Goal: Task Accomplishment & Management: Manage account settings

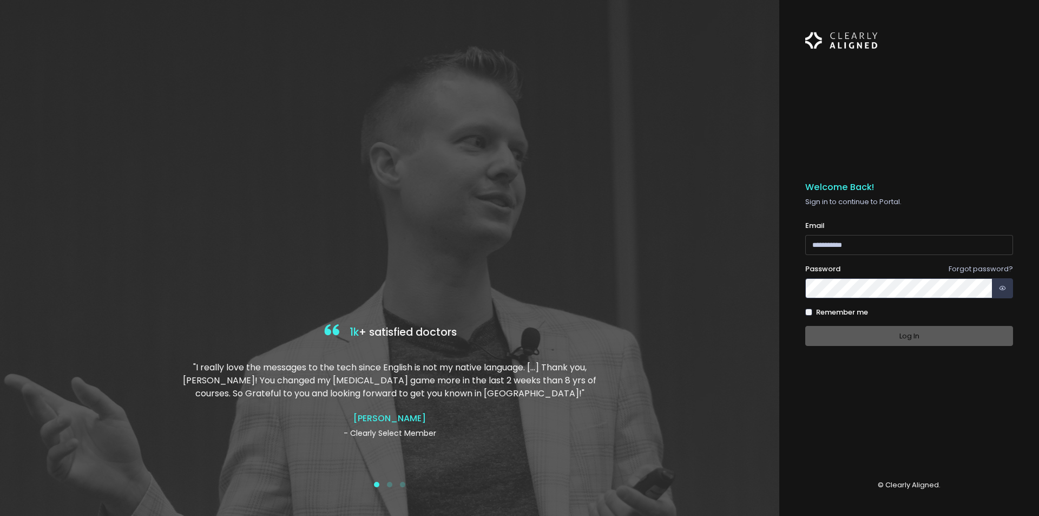
click at [945, 247] on input "email" at bounding box center [909, 245] width 208 height 20
type input "**********"
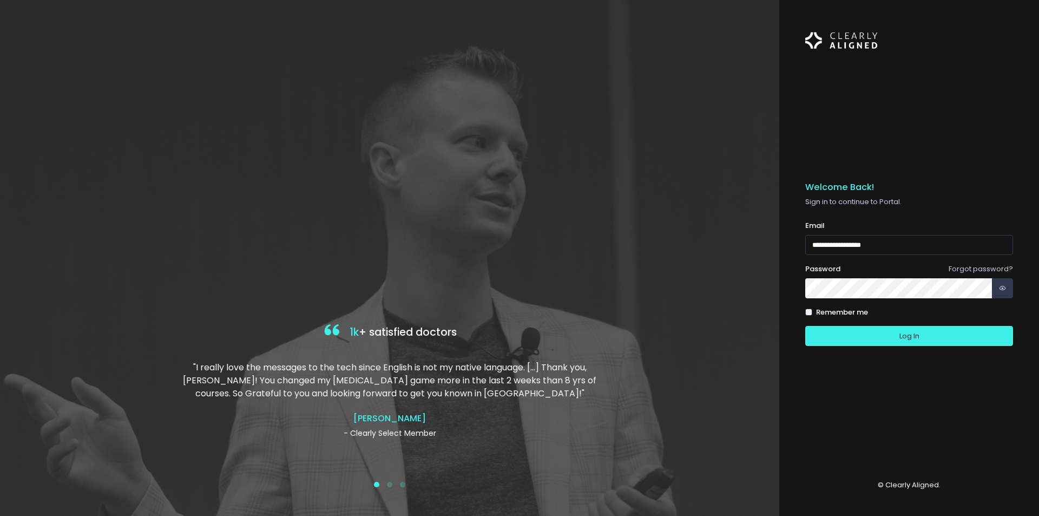
click at [805, 326] on button "Log In" at bounding box center [909, 336] width 208 height 20
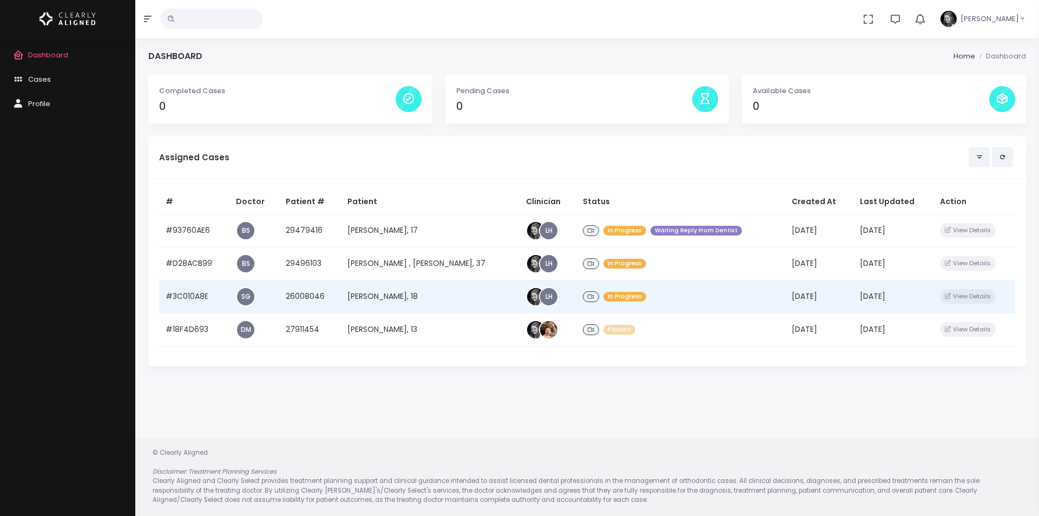
click at [195, 292] on td "#3C010A8E" at bounding box center [194, 296] width 70 height 33
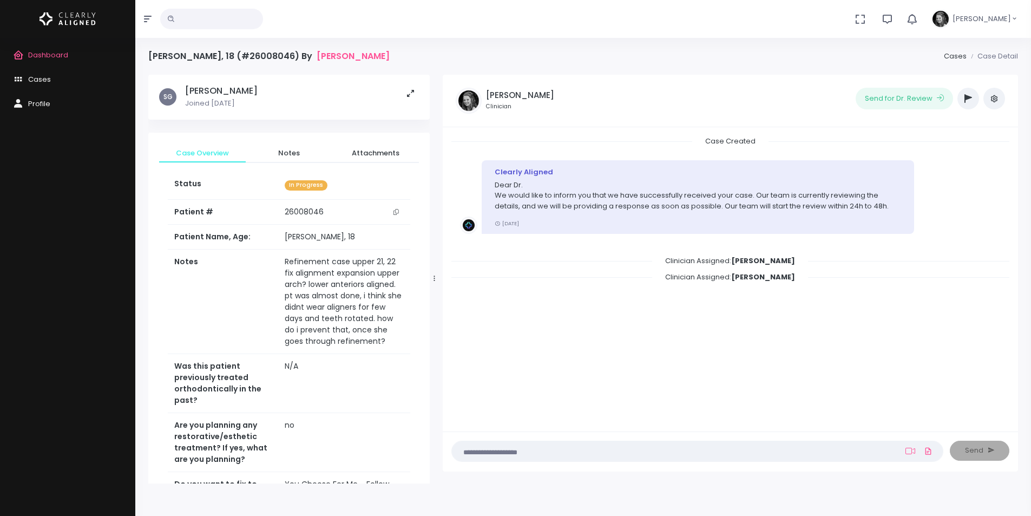
click at [395, 213] on icon "scrollable content" at bounding box center [395, 212] width 5 height 6
click at [64, 51] on span "Dashboard" at bounding box center [48, 55] width 40 height 10
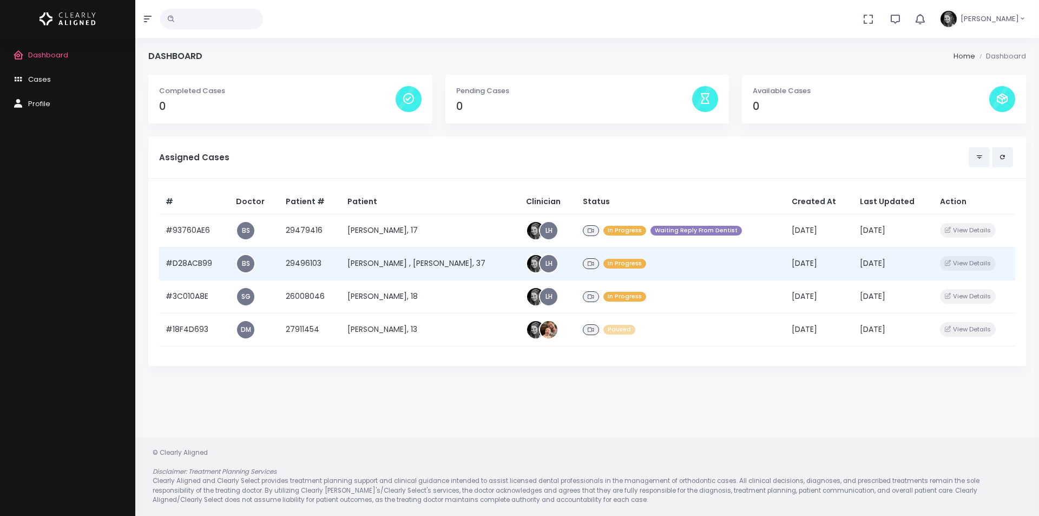
click at [189, 263] on td "#D28ACB99" at bounding box center [194, 263] width 70 height 33
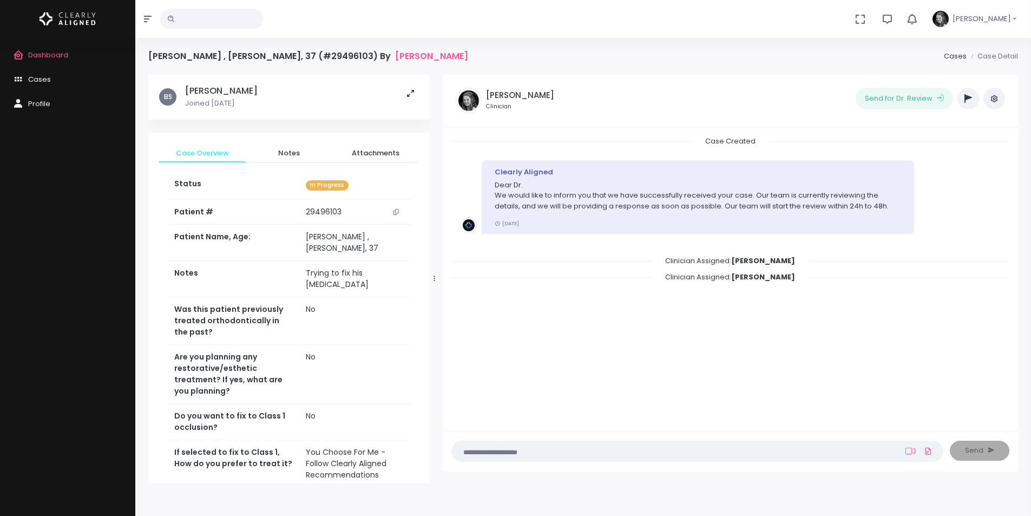
click at [395, 213] on icon "scrollable content" at bounding box center [395, 212] width 5 height 6
click at [57, 55] on span "Dashboard" at bounding box center [48, 55] width 40 height 10
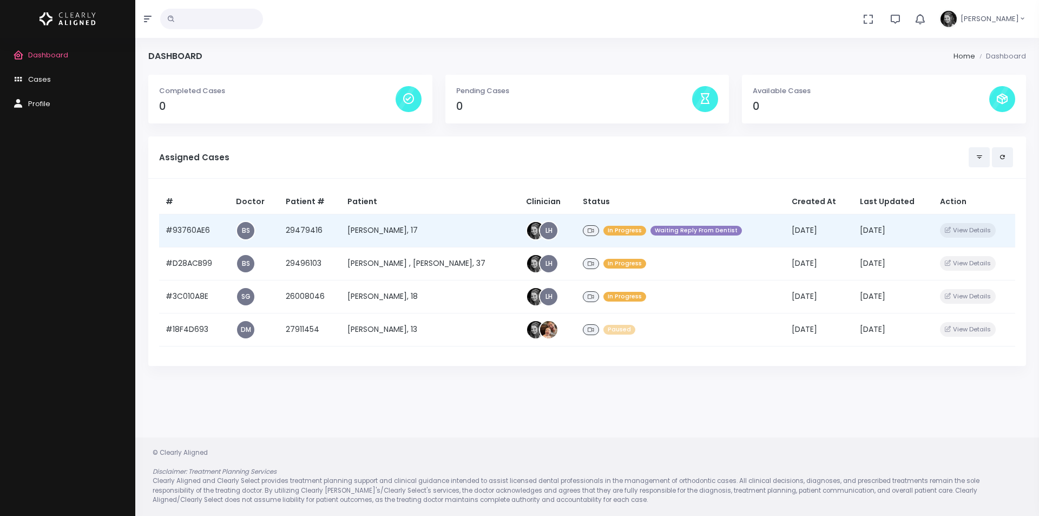
click at [424, 232] on td "[PERSON_NAME], 17" at bounding box center [430, 230] width 179 height 33
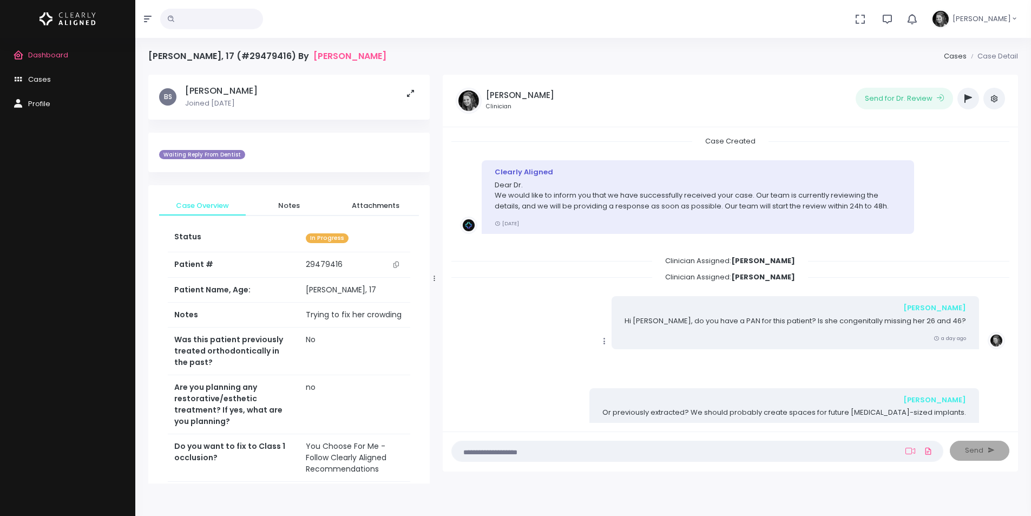
click at [46, 54] on span "Dashboard" at bounding box center [48, 55] width 40 height 10
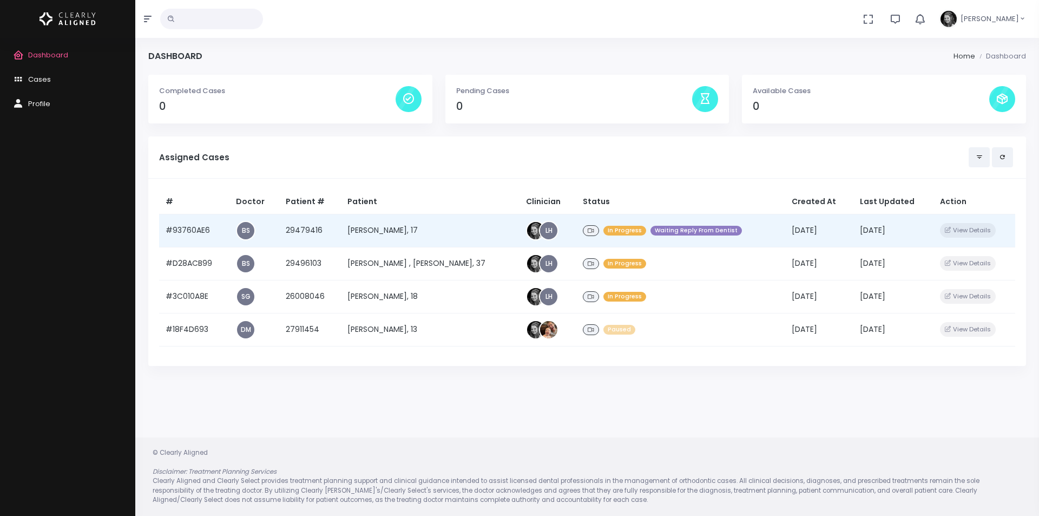
click at [194, 228] on td "#93760AE6" at bounding box center [194, 230] width 70 height 33
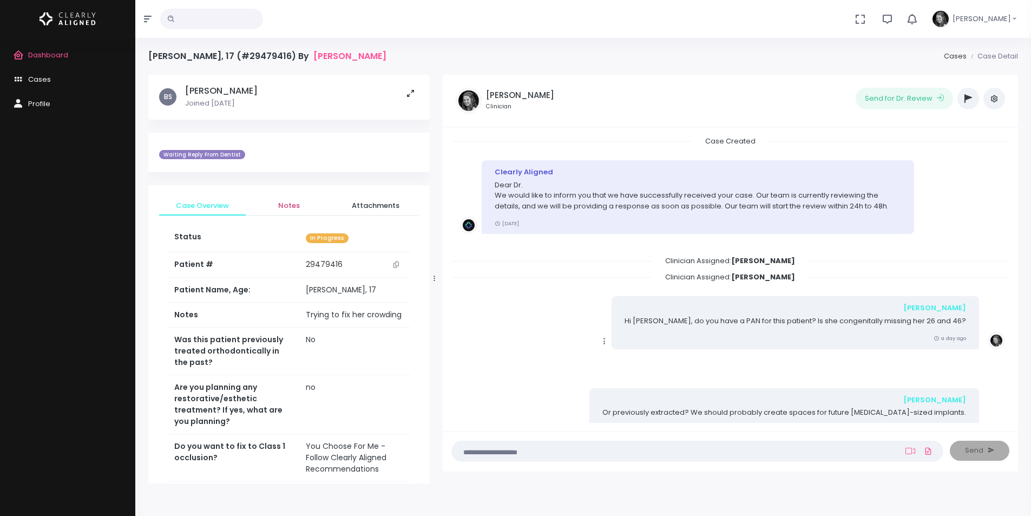
click at [283, 203] on span "Notes" at bounding box center [288, 205] width 69 height 11
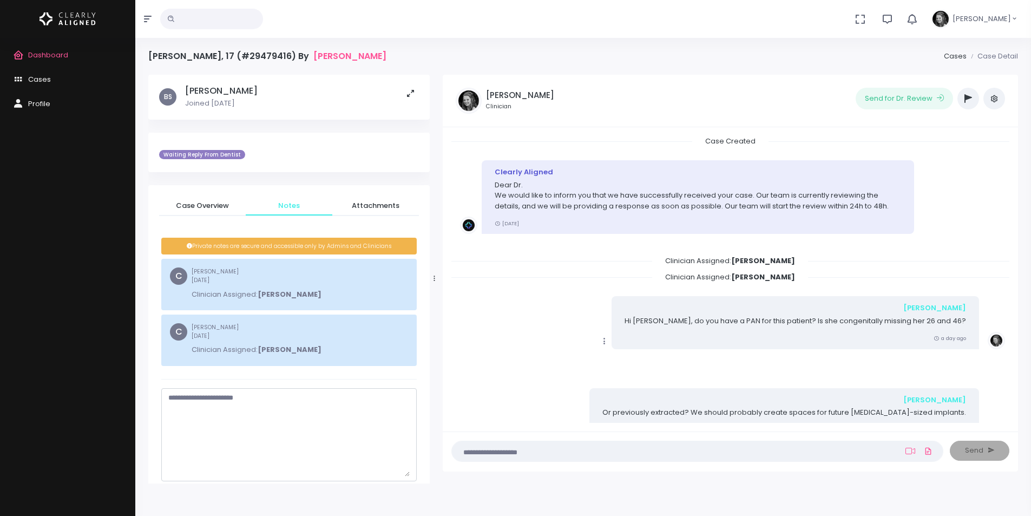
drag, startPoint x: 407, startPoint y: 412, endPoint x: 405, endPoint y: 515, distance: 102.8
click at [405, 515] on div "[PERSON_NAME], 17 (#29479416) By [PERSON_NAME] Cases Case Detail BS [PERSON_NAM…" at bounding box center [582, 301] width 895 height 602
click at [339, 451] on textarea "scrollable content" at bounding box center [288, 454] width 241 height 124
click at [292, 397] on textarea "**********" at bounding box center [288, 454] width 241 height 124
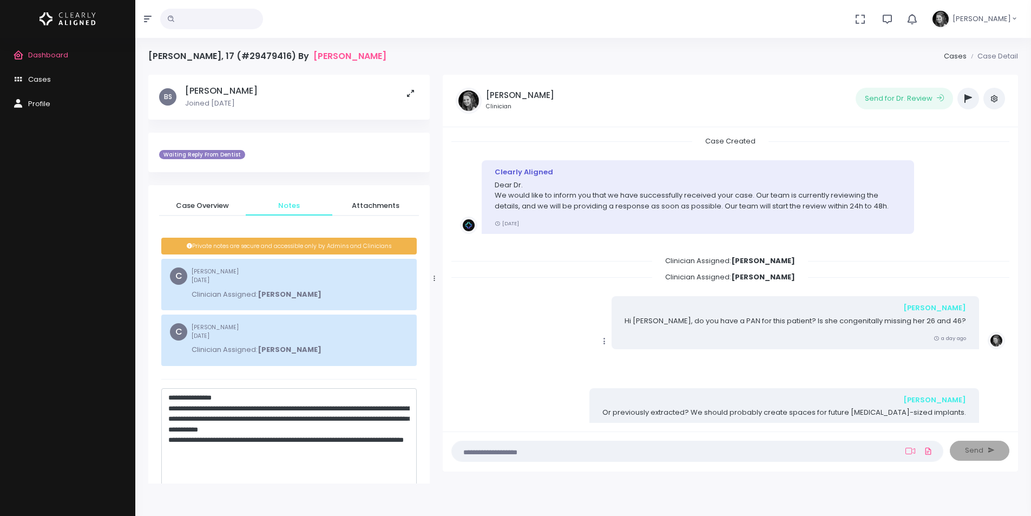
click at [308, 449] on textarea "**********" at bounding box center [288, 454] width 241 height 124
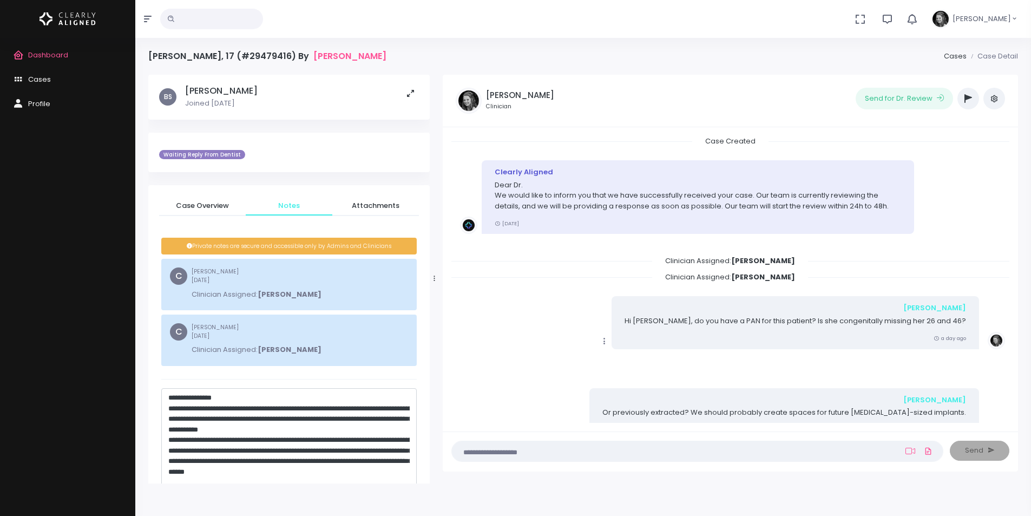
scroll to position [5, 0]
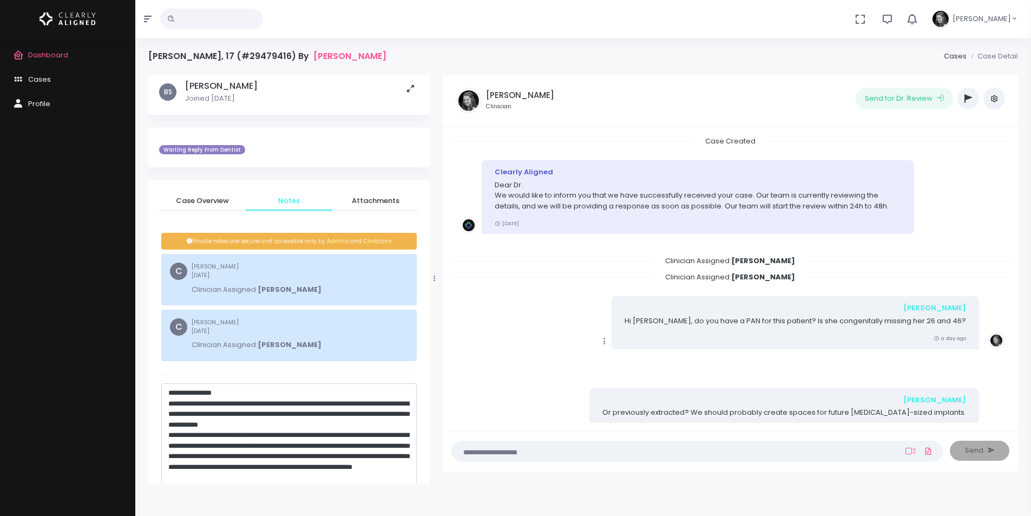
click at [361, 486] on div "[PERSON_NAME], 17 (#29479416) By [PERSON_NAME] Cases Case Detail BS [PERSON_NAM…" at bounding box center [582, 301] width 895 height 602
click at [385, 476] on textarea "**********" at bounding box center [288, 449] width 241 height 124
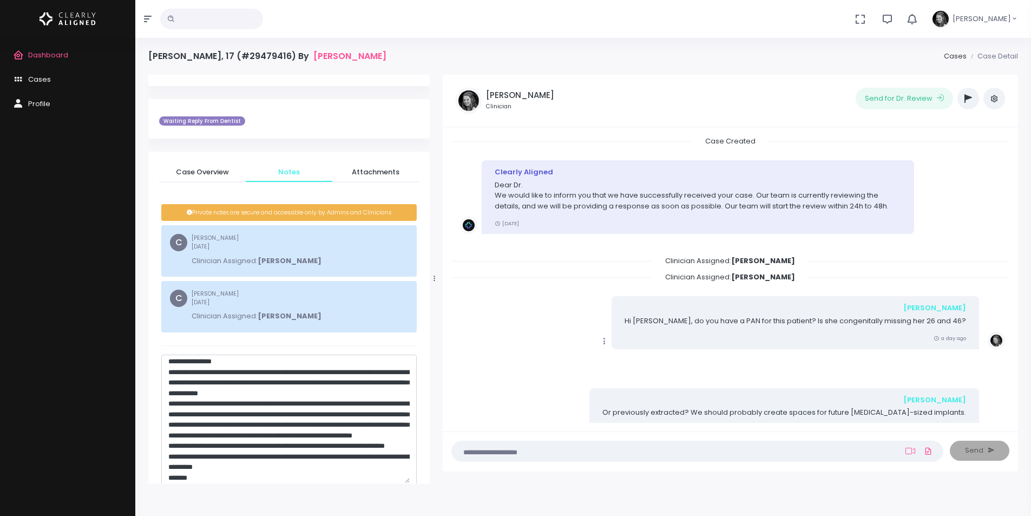
scroll to position [0, 0]
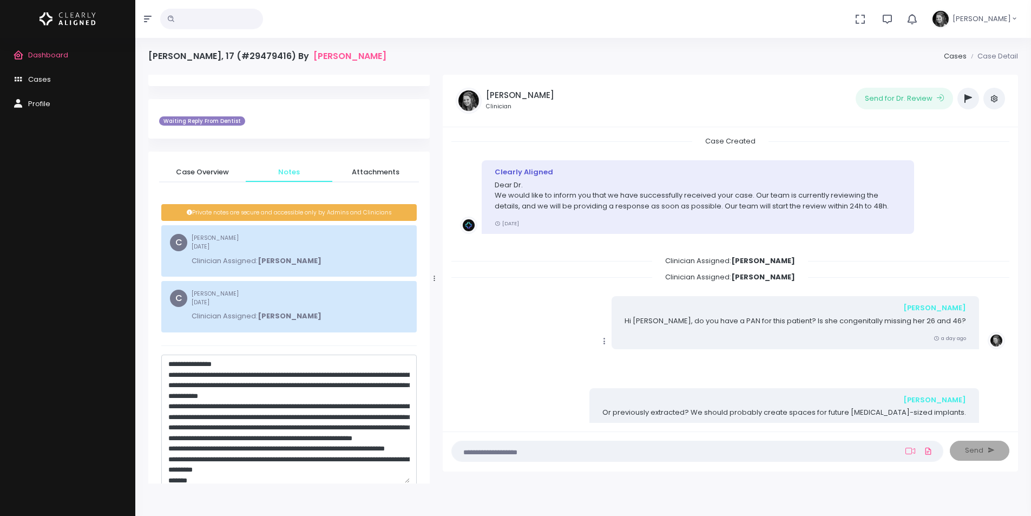
drag, startPoint x: 219, startPoint y: 373, endPoint x: 239, endPoint y: 375, distance: 19.7
click at [219, 373] on textarea "**********" at bounding box center [288, 421] width 241 height 124
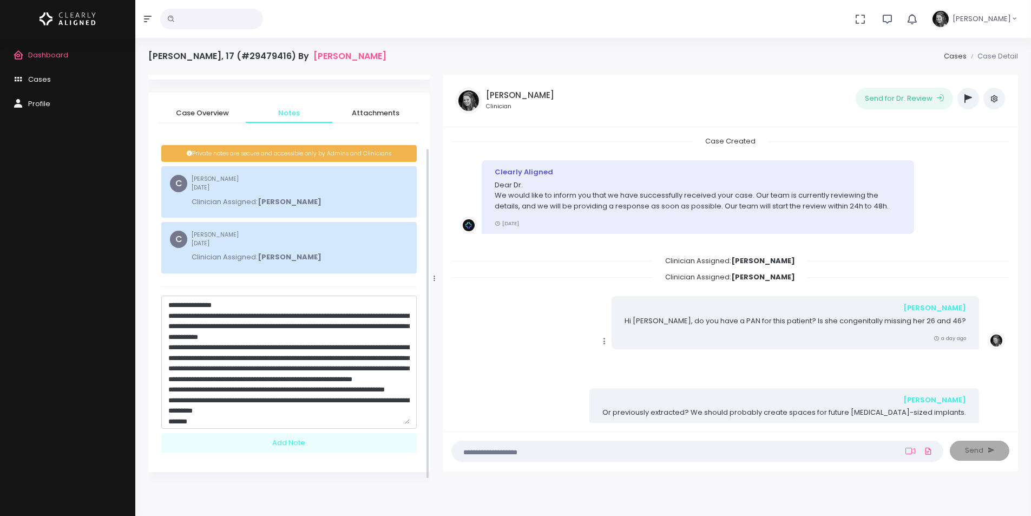
scroll to position [94, 0]
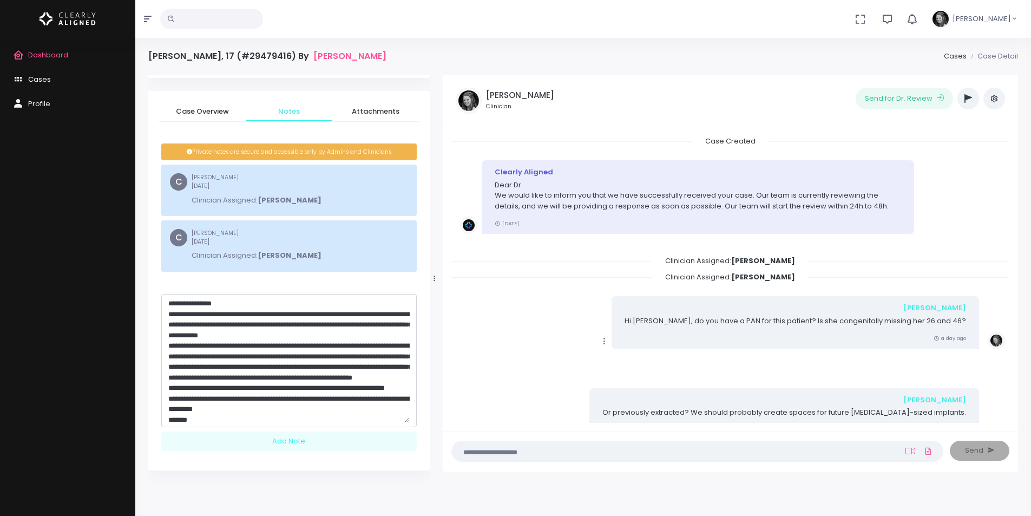
click at [377, 334] on textarea "**********" at bounding box center [288, 360] width 241 height 124
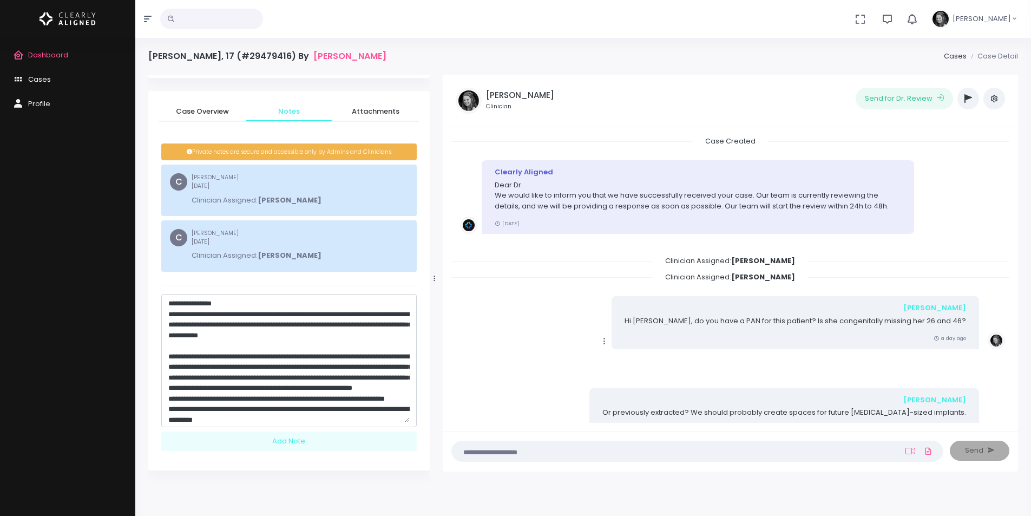
scroll to position [45, 0]
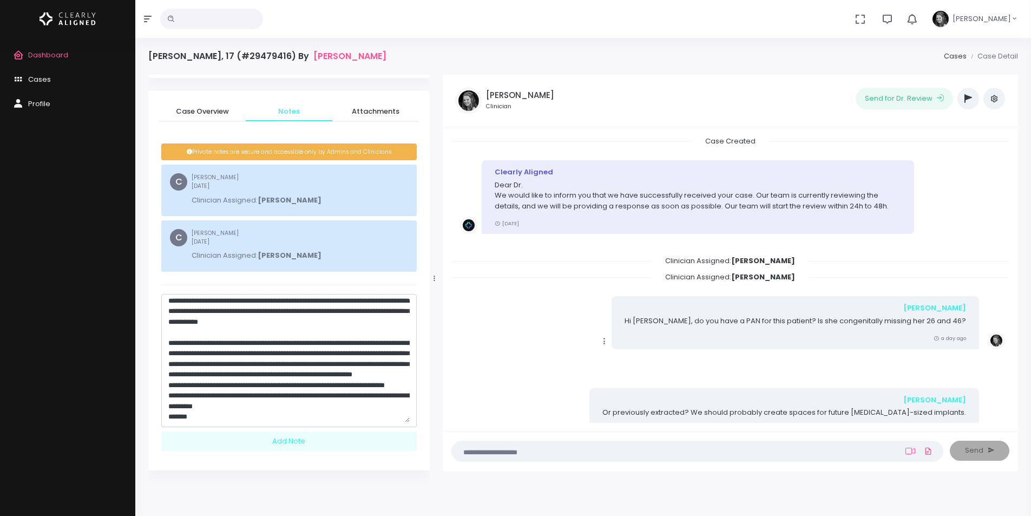
click at [229, 361] on textarea "**********" at bounding box center [288, 360] width 241 height 124
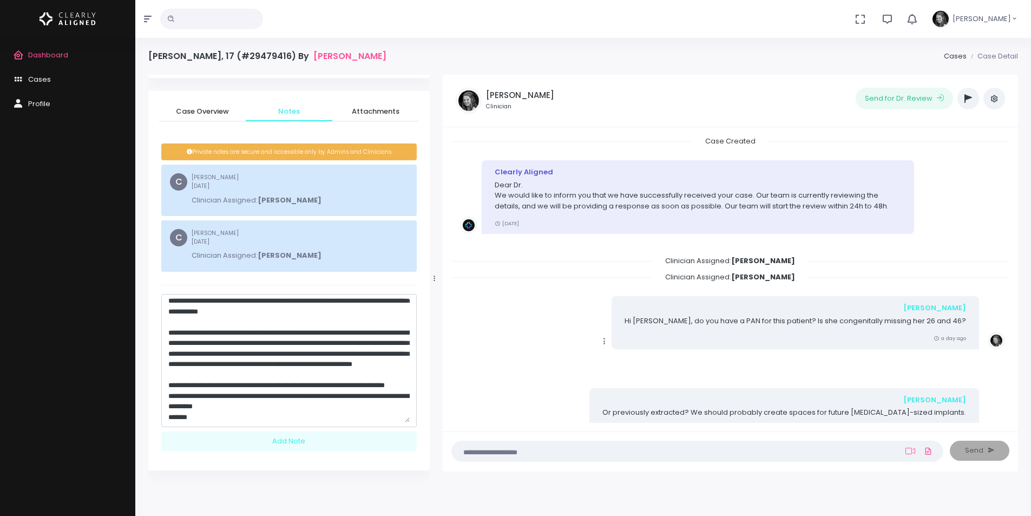
scroll to position [55, 0]
click at [249, 382] on textarea "**********" at bounding box center [288, 360] width 241 height 124
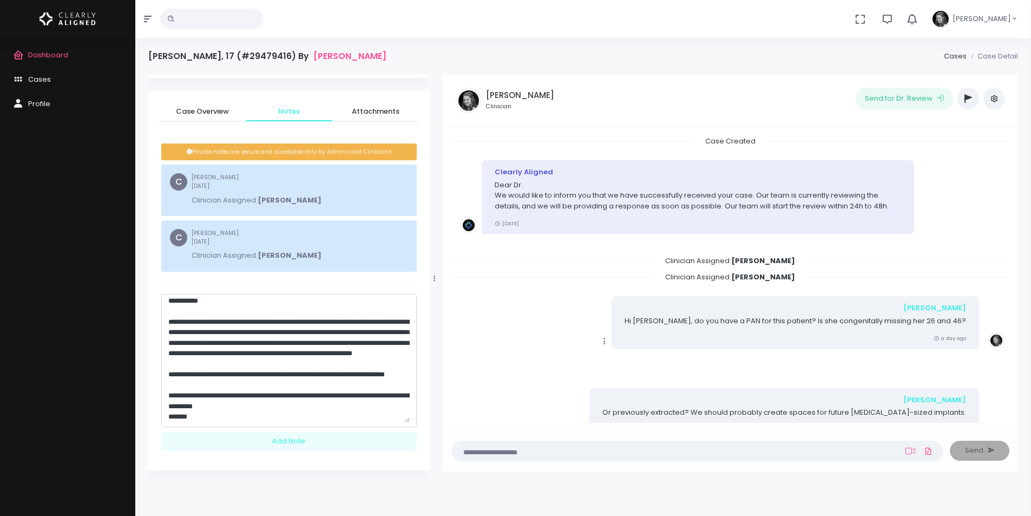
scroll to position [66, 0]
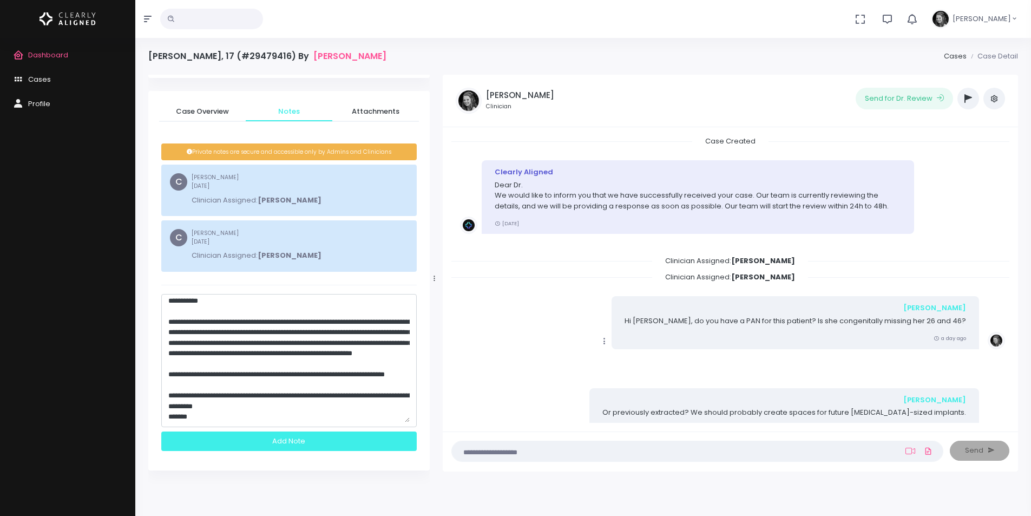
type textarea "**********"
click at [300, 443] on div "Add Note" at bounding box center [288, 441] width 255 height 20
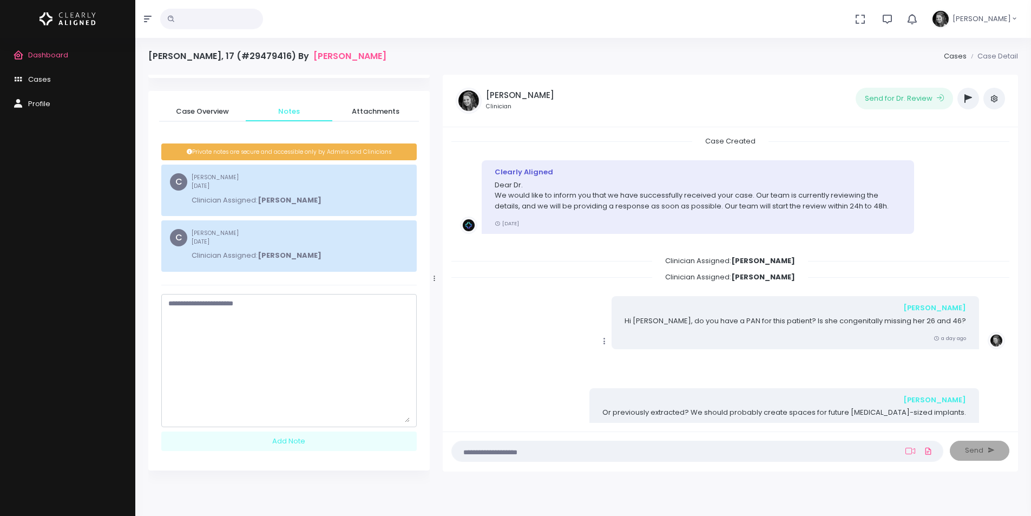
scroll to position [0, 0]
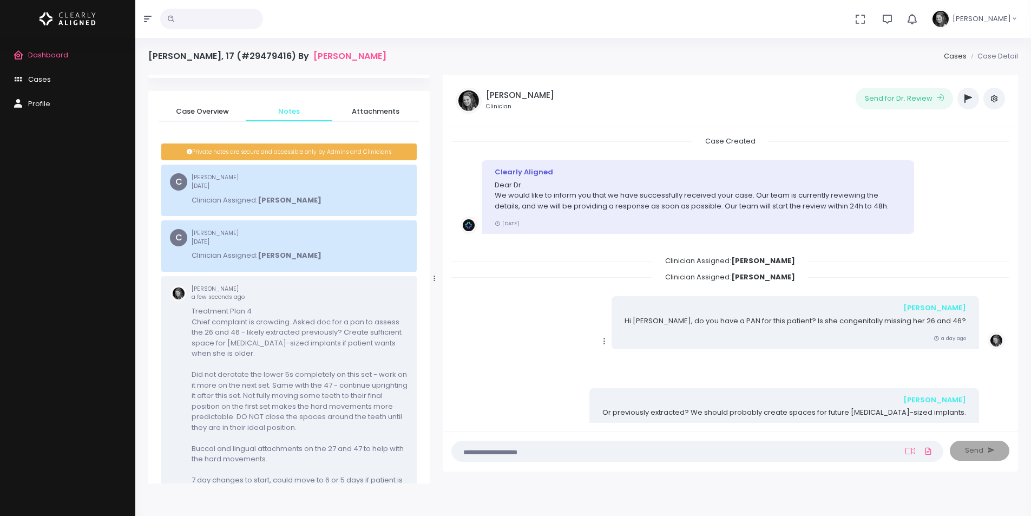
click at [968, 96] on icon "button" at bounding box center [968, 98] width 8 height 9
click at [968, 97] on icon "button" at bounding box center [968, 98] width 8 height 9
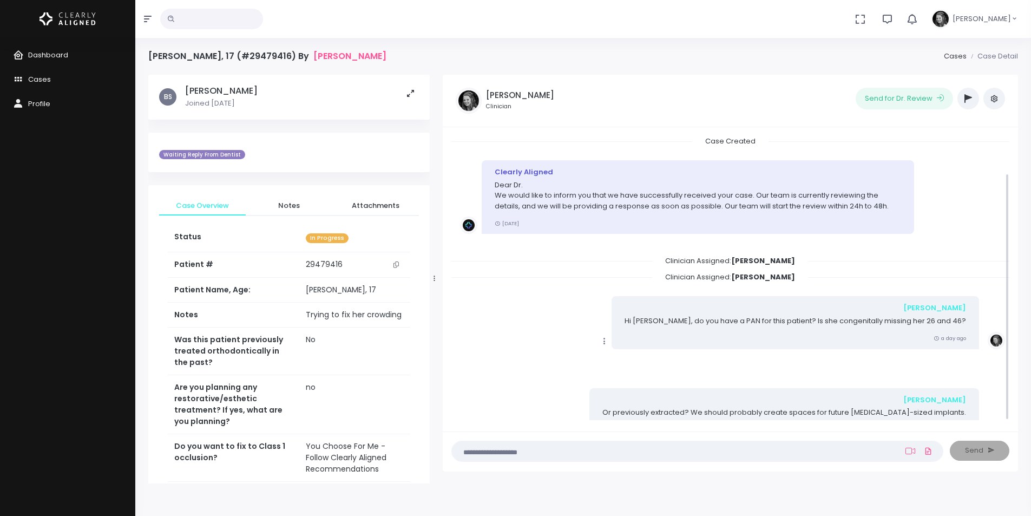
scroll to position [43, 0]
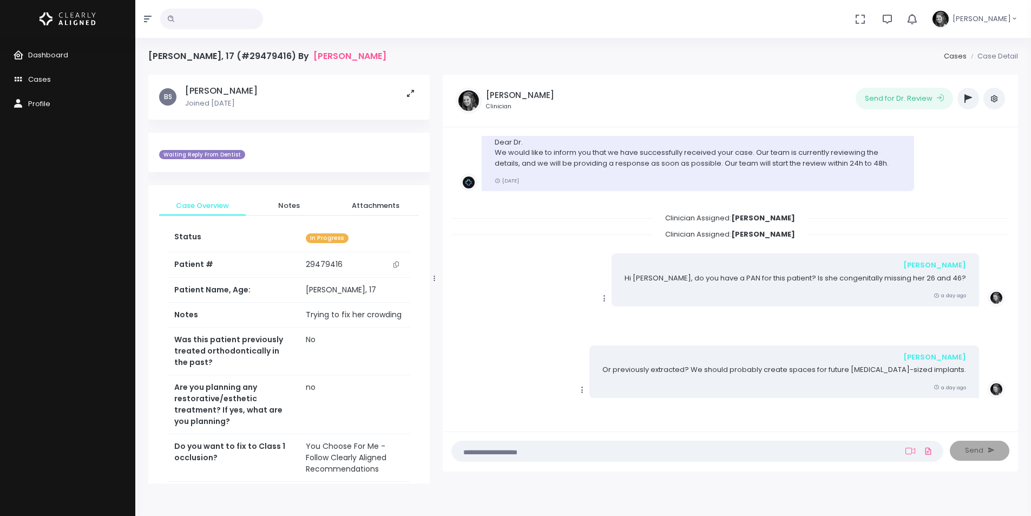
click at [969, 101] on icon "button" at bounding box center [968, 98] width 8 height 9
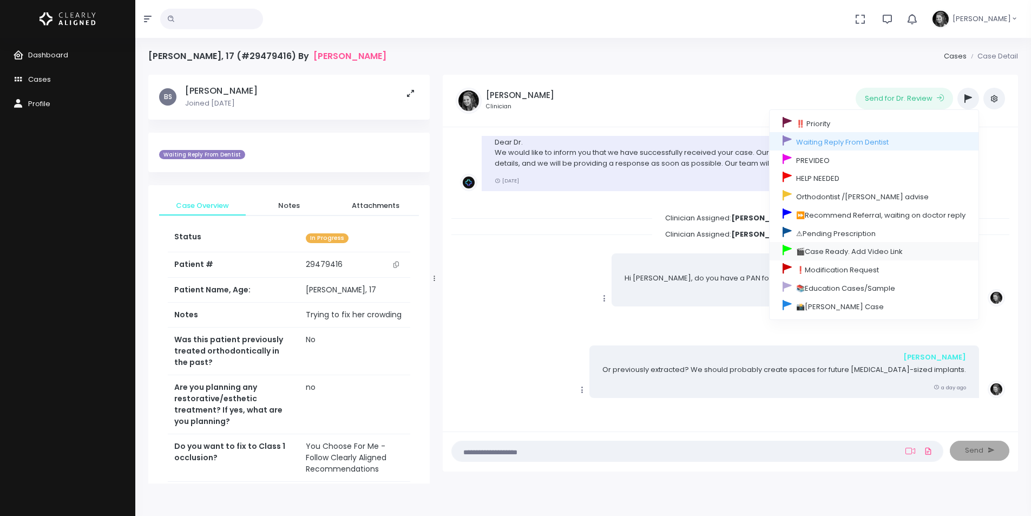
click at [824, 249] on link "🎬Case Ready. Add Video Link" at bounding box center [873, 251] width 209 height 18
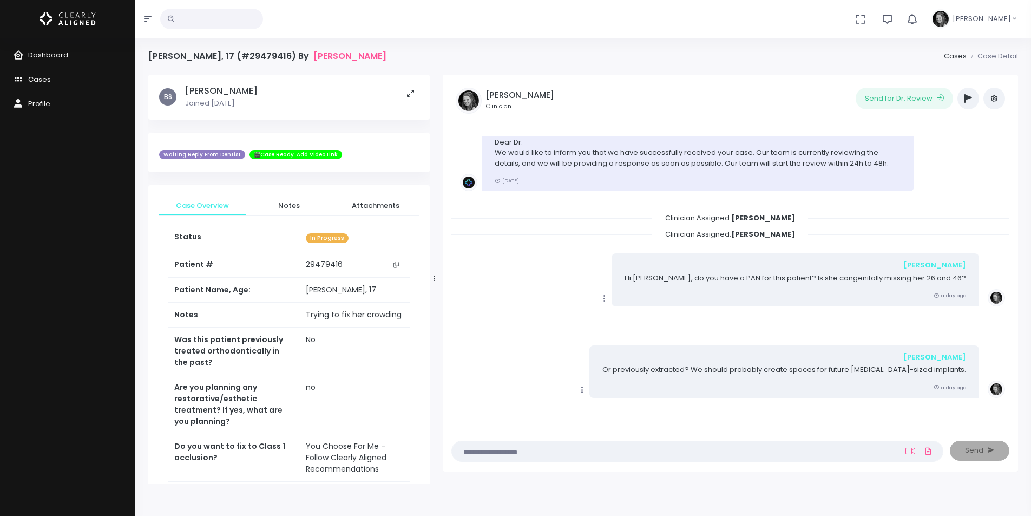
click at [969, 100] on icon "button" at bounding box center [968, 98] width 8 height 9
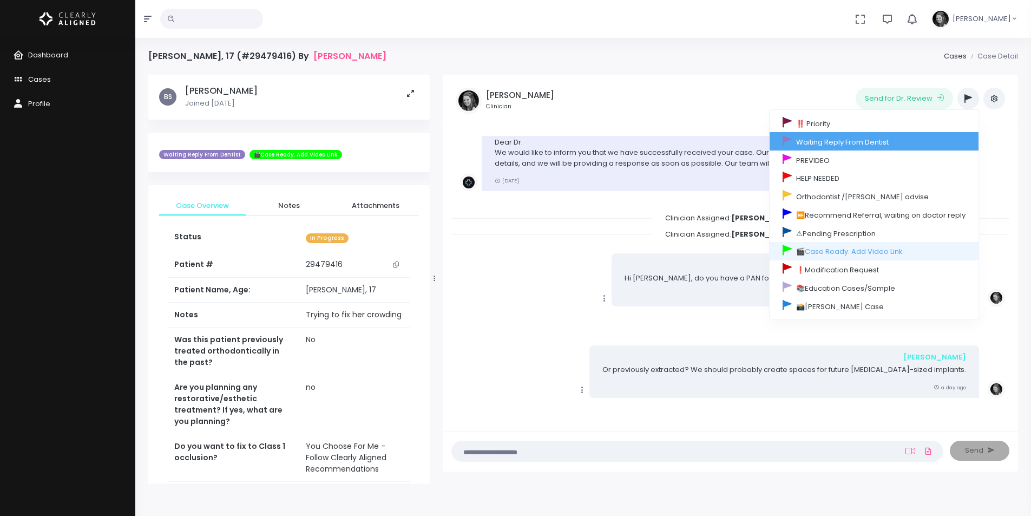
click at [813, 140] on link "Waiting Reply From Dentist" at bounding box center [873, 141] width 209 height 18
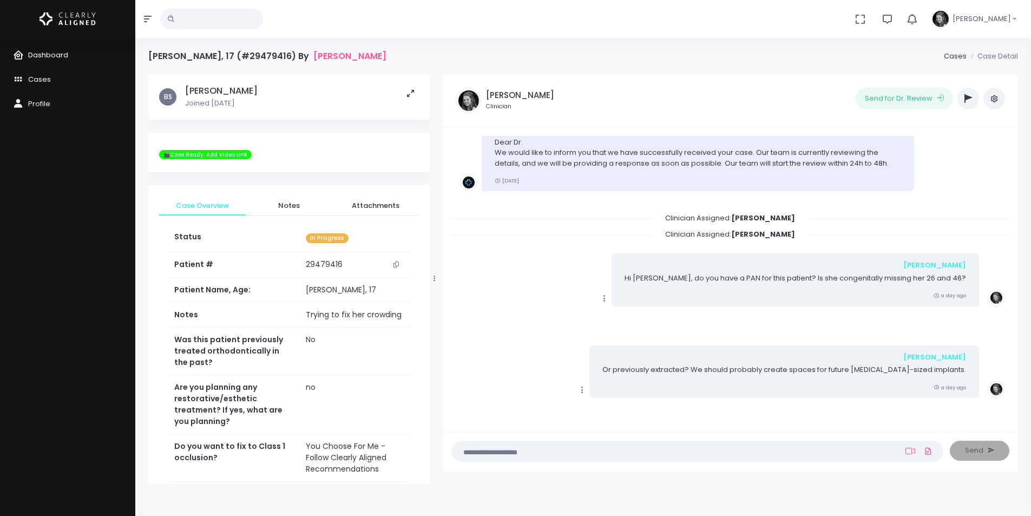
click at [62, 56] on span "Dashboard" at bounding box center [48, 55] width 40 height 10
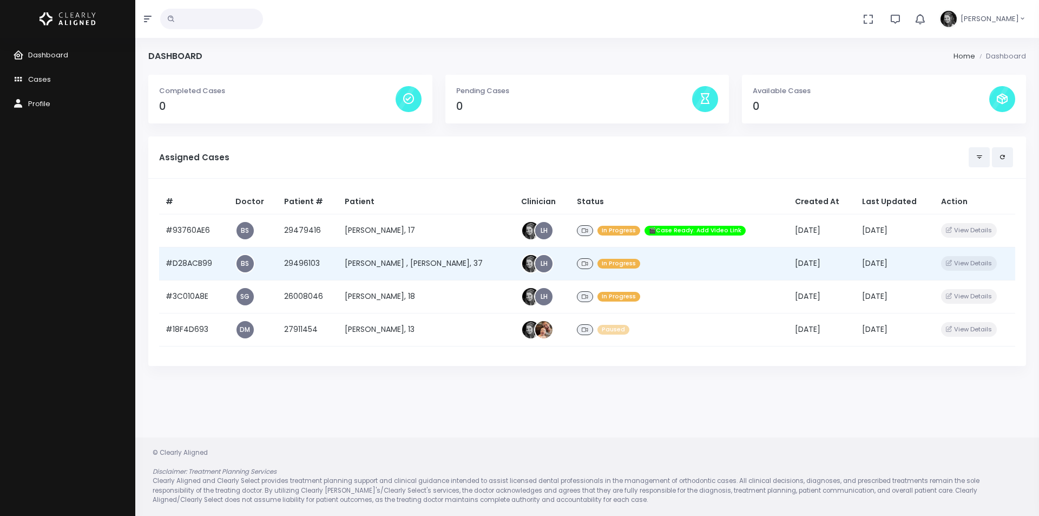
click at [180, 263] on td "#D28ACB99" at bounding box center [194, 263] width 70 height 33
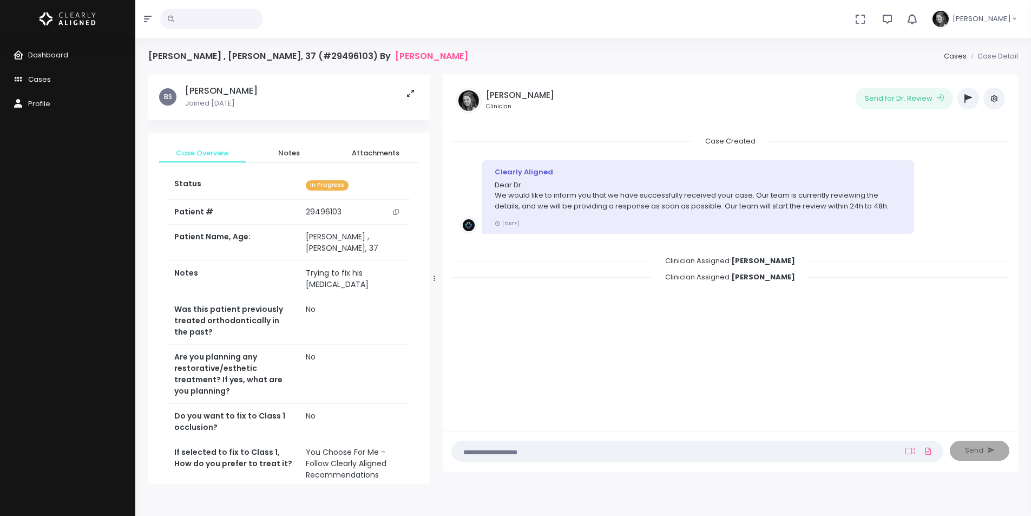
click at [397, 213] on icon "scrollable content" at bounding box center [395, 212] width 5 height 6
click at [34, 52] on span "Dashboard" at bounding box center [48, 55] width 40 height 10
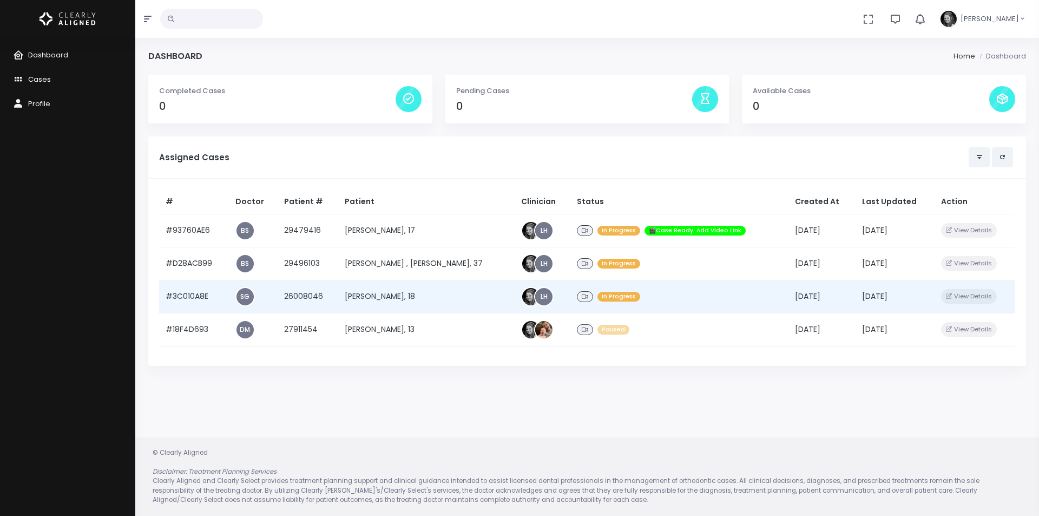
click at [200, 298] on td "#3C010A8E" at bounding box center [194, 296] width 70 height 33
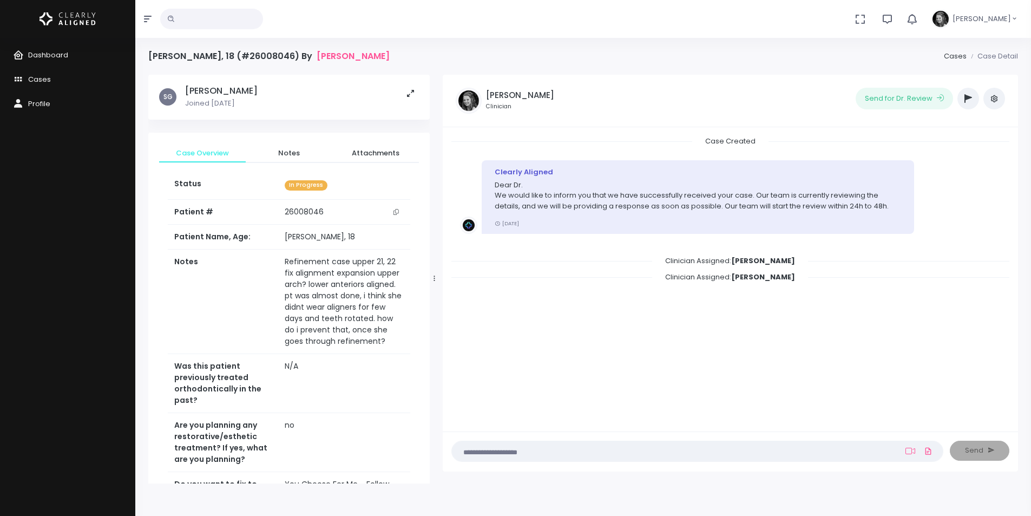
drag, startPoint x: 398, startPoint y: 212, endPoint x: 374, endPoint y: 55, distance: 158.7
click at [398, 212] on icon "scrollable content" at bounding box center [395, 212] width 5 height 6
